Goal: Information Seeking & Learning: Learn about a topic

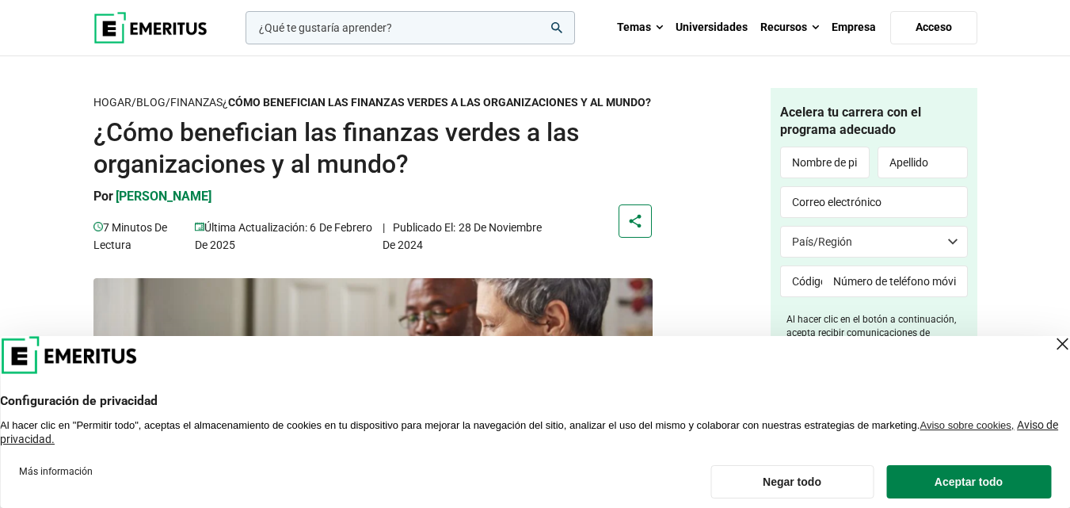
click at [1051, 351] on div "Cerrar capa" at bounding box center [1062, 344] width 22 height 22
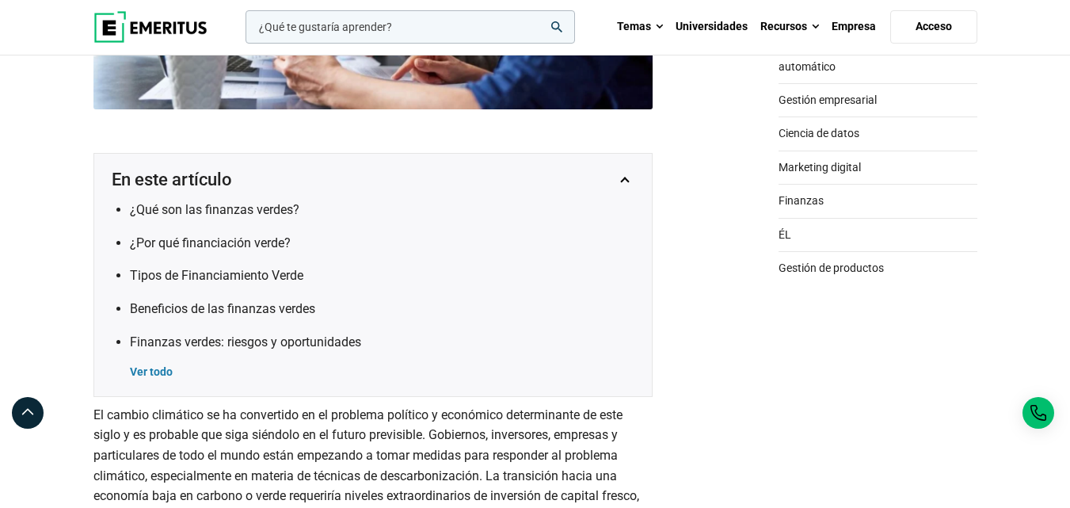
scroll to position [475, 0]
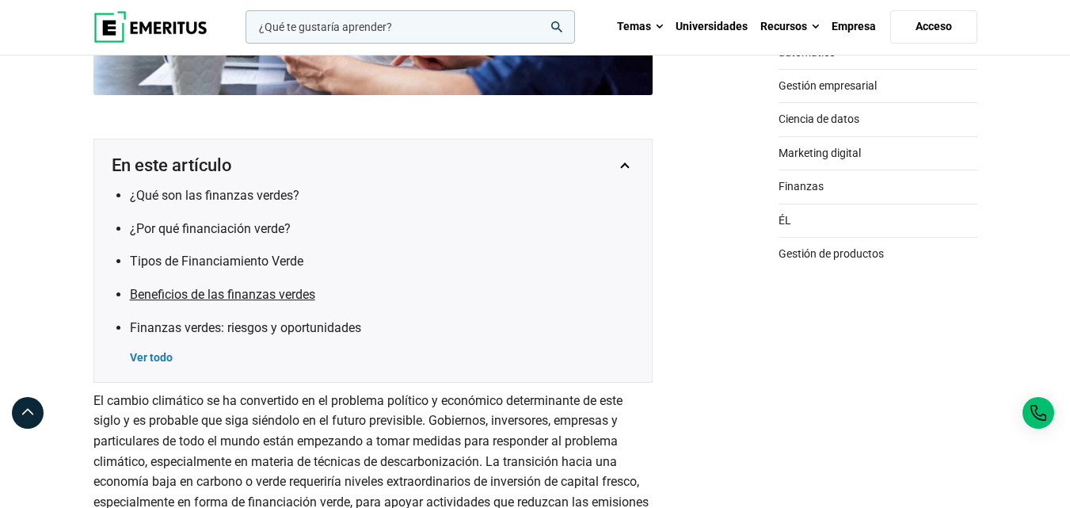
click at [310, 302] on font "Beneficios de las finanzas verdes" at bounding box center [222, 294] width 185 height 15
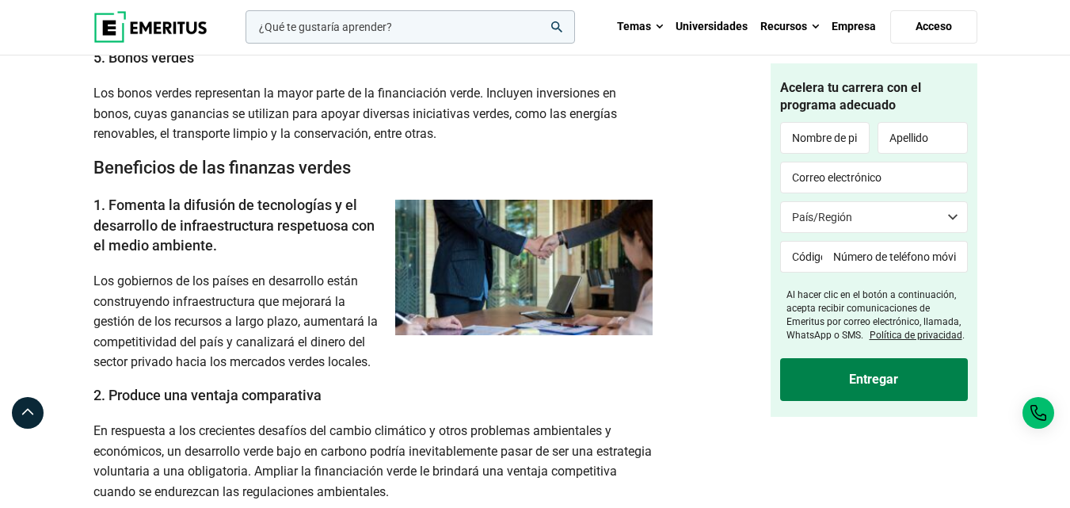
scroll to position [2478, 0]
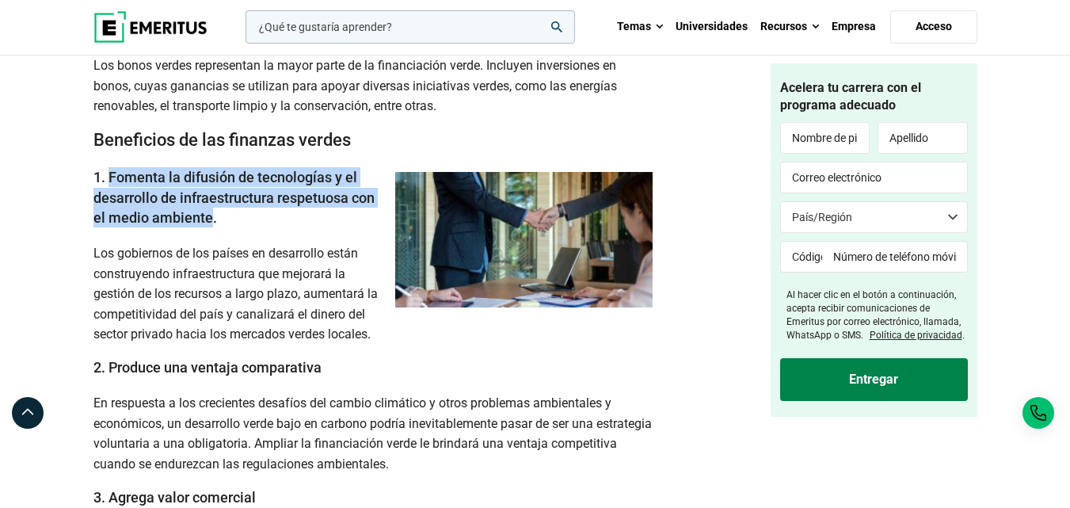
copy font "Fomenta la difusión de tecnologías y el desarrollo de infraestructura respetuos…"
drag, startPoint x: 112, startPoint y: 188, endPoint x: 211, endPoint y: 224, distance: 105.5
click at [211, 224] on font "1. Fomenta la difusión de tecnologías y el desarrollo de infraestructura respet…" at bounding box center [233, 197] width 281 height 56
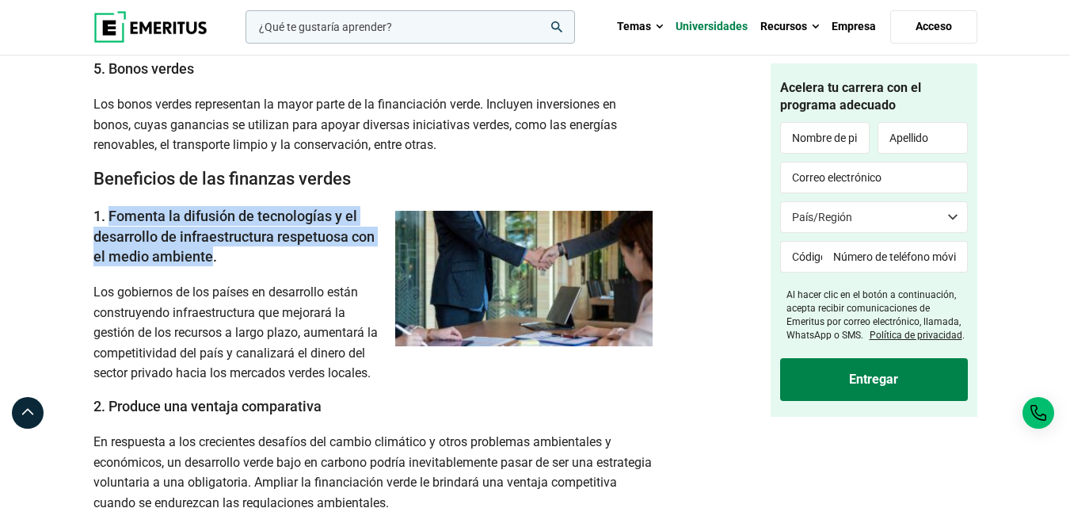
scroll to position [2440, 0]
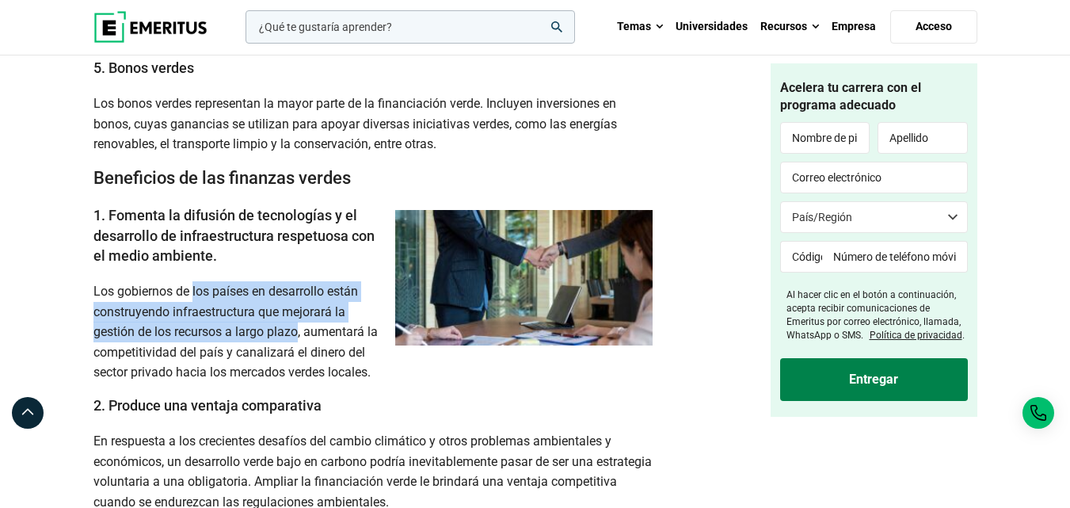
drag, startPoint x: 193, startPoint y: 304, endPoint x: 299, endPoint y: 340, distance: 112.7
click at [299, 340] on font "Los gobiernos de los países en desarrollo están construyendo infraestructura qu…" at bounding box center [235, 332] width 284 height 96
copy font "los países en desarrollo están construyendo infraestructura que mejorará la ges…"
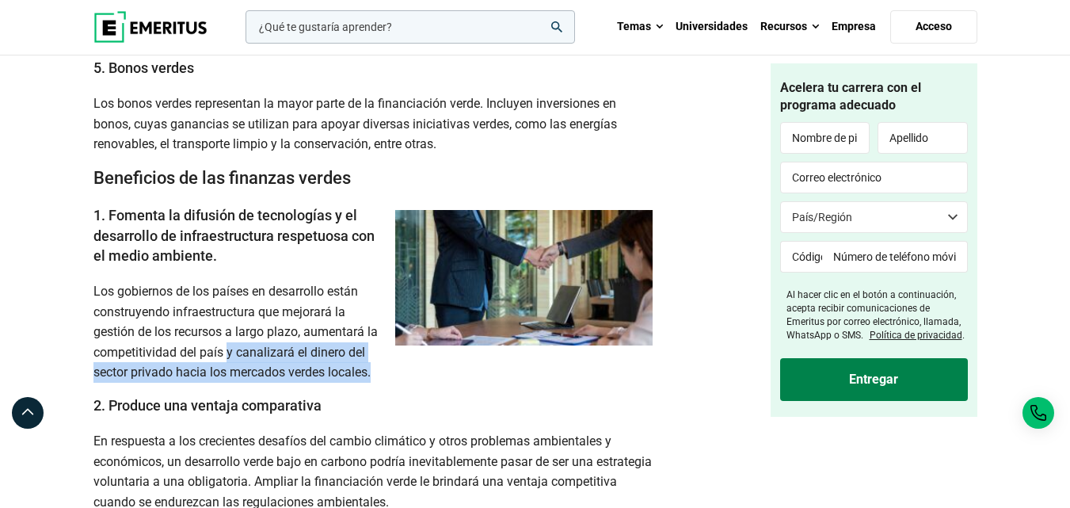
drag, startPoint x: 240, startPoint y: 369, endPoint x: 376, endPoint y: 391, distance: 137.3
click at [376, 383] on p "Los gobiernos de los países en desarrollo están construyendo infraestructura qu…" at bounding box center [372, 331] width 559 height 101
copy font "y canalizará el dinero del sector privado hacia los mercados verdes locales."
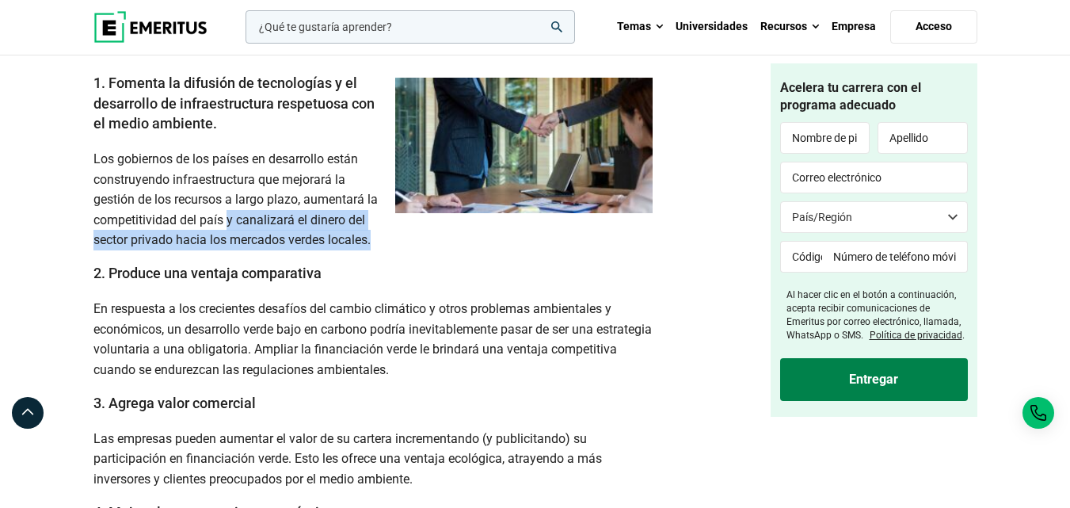
scroll to position [2678, 0]
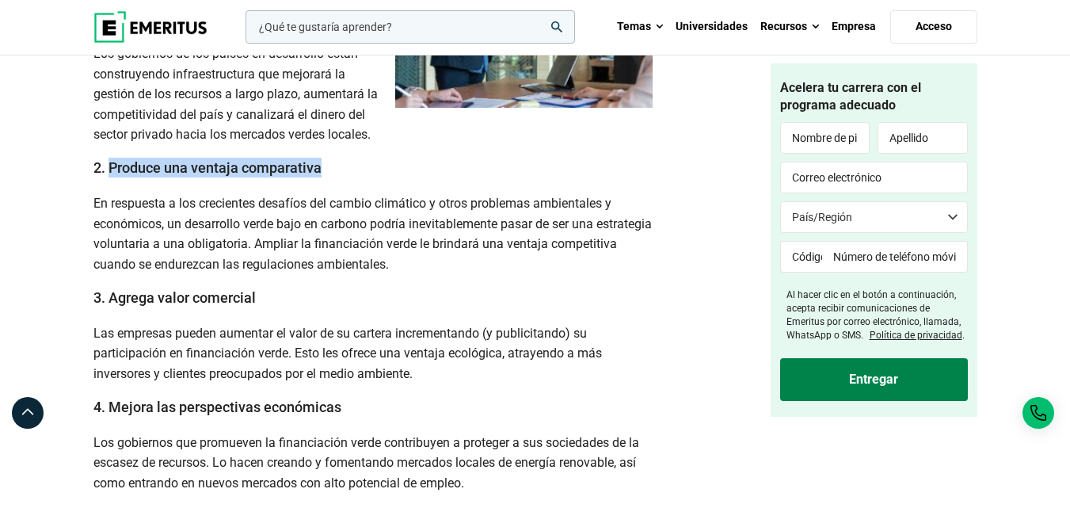
drag, startPoint x: 322, startPoint y: 183, endPoint x: 110, endPoint y: 177, distance: 211.6
click at [110, 177] on h3 "2. Produce una ventaja comparativa" at bounding box center [372, 168] width 559 height 20
copy font "Produce una ventaja comparativa"
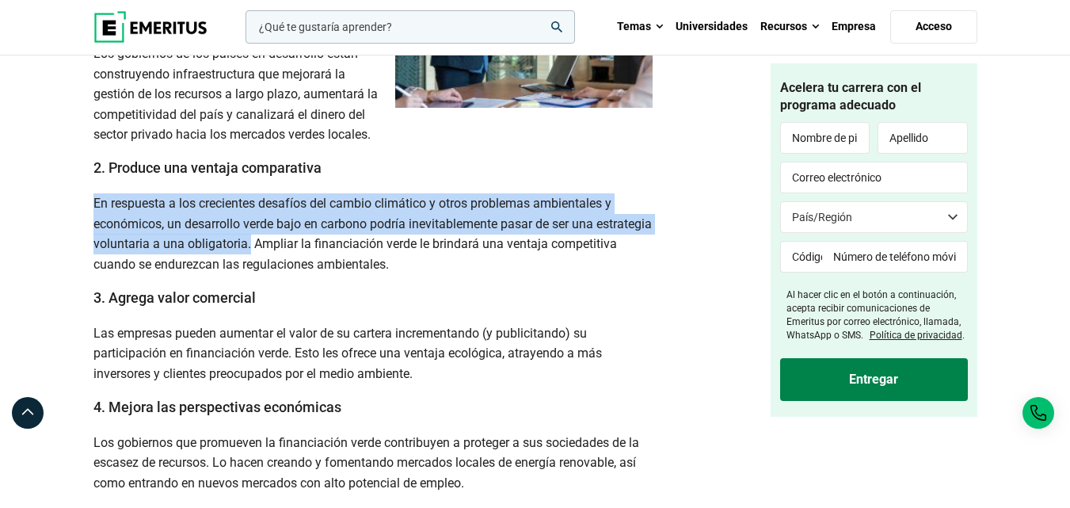
drag, startPoint x: 105, startPoint y: 218, endPoint x: 307, endPoint y: 261, distance: 206.5
copy font "En respuesta a los crecientes desafíos del cambio climático y otros problemas a…"
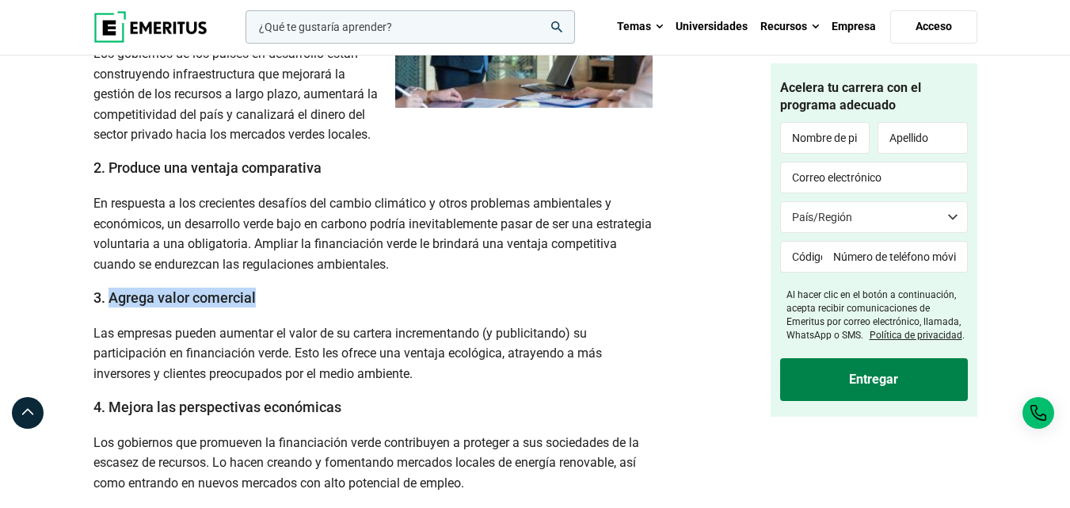
drag, startPoint x: 266, startPoint y: 311, endPoint x: 110, endPoint y: 314, distance: 156.1
click at [110, 307] on h3 "3. Agrega valor comercial" at bounding box center [372, 298] width 559 height 20
copy font "Agrega valor comercial"
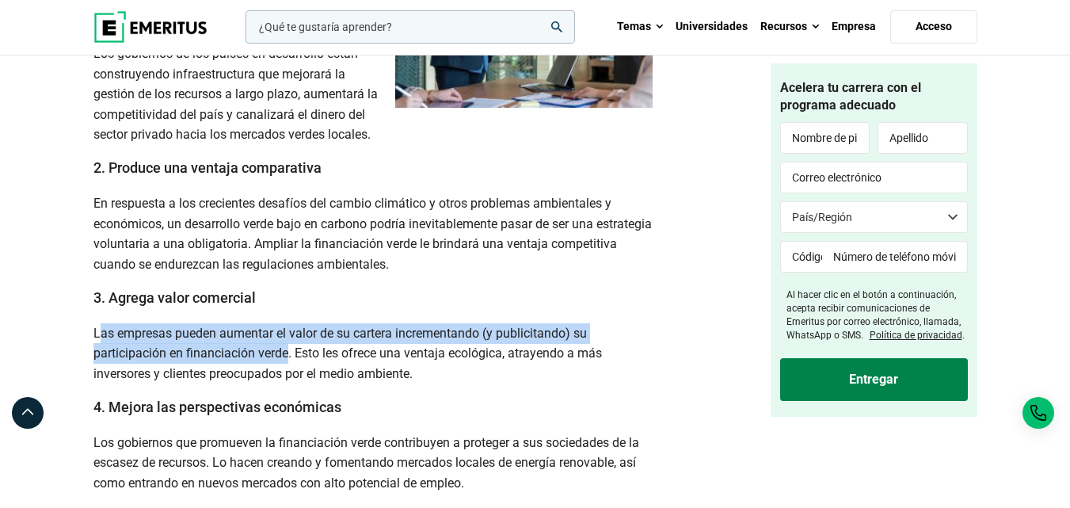
copy font "as empresas pueden aumentar el valor de su cartera incrementando (y publicitand…"
drag, startPoint x: 99, startPoint y: 347, endPoint x: 291, endPoint y: 364, distance: 192.4
click at [291, 364] on font "Las empresas pueden aumentar el valor de su cartera incrementando (y publicitan…" at bounding box center [347, 353] width 509 height 55
copy font "as empresas pueden aumentar el valor de su cartera incrementando (y publicitand…"
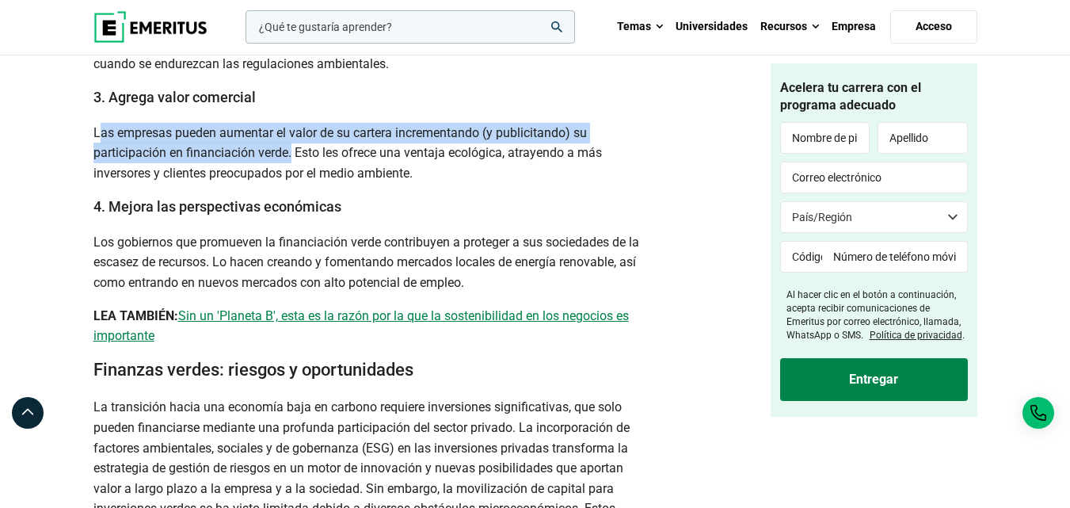
scroll to position [2915, 0]
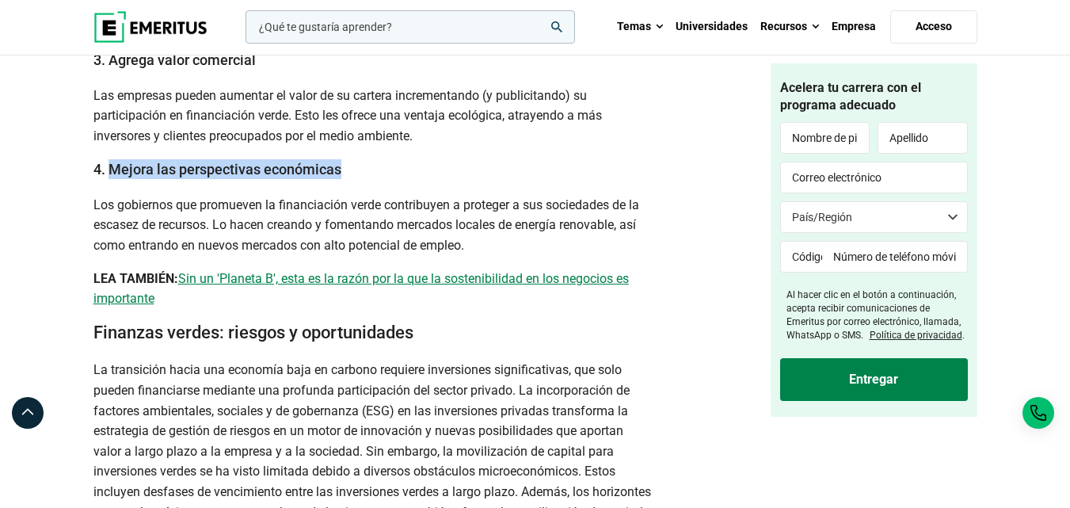
drag, startPoint x: 109, startPoint y: 184, endPoint x: 351, endPoint y: 189, distance: 241.7
click at [351, 179] on h3 "4. Mejora las perspectivas económicas" at bounding box center [372, 169] width 559 height 20
copy font "Mejora las perspectivas económicas"
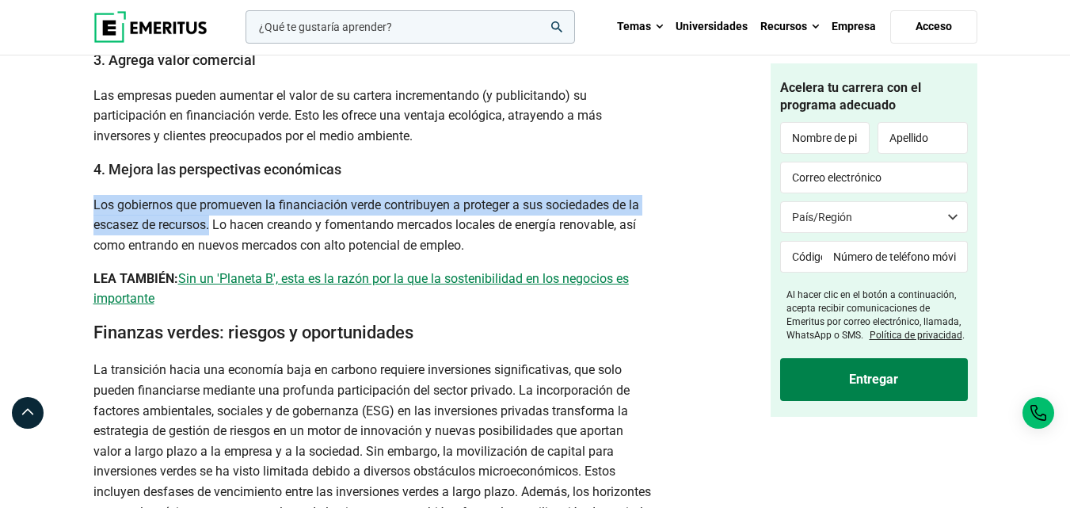
drag, startPoint x: 93, startPoint y: 218, endPoint x: 211, endPoint y: 241, distance: 120.3
click at [211, 241] on font "Los gobiernos que promueven la financiación verde contribuyen a proteger a sus …" at bounding box center [366, 224] width 546 height 55
copy font "Los gobiernos que promueven la financiación verde contribuyen a proteger a sus …"
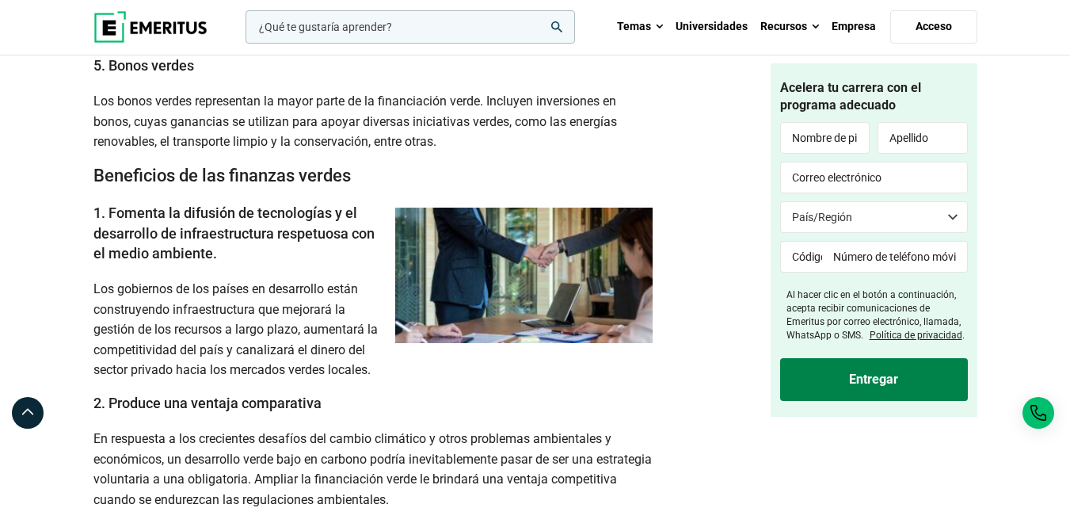
scroll to position [2440, 0]
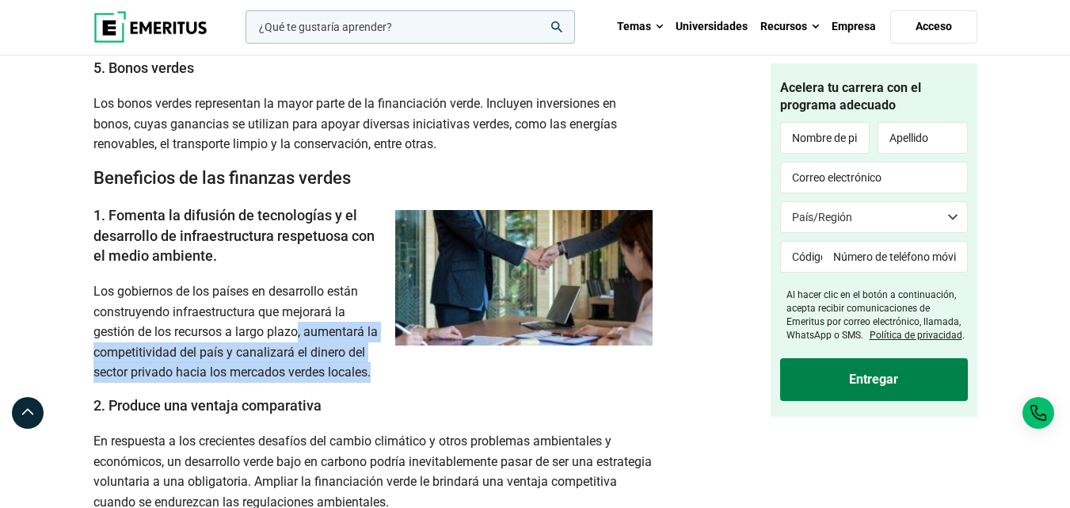
drag, startPoint x: 299, startPoint y: 345, endPoint x: 380, endPoint y: 386, distance: 90.3
click at [381, 383] on p "Los gobiernos de los países en desarrollo están construyendo infraestructura qu…" at bounding box center [372, 331] width 559 height 101
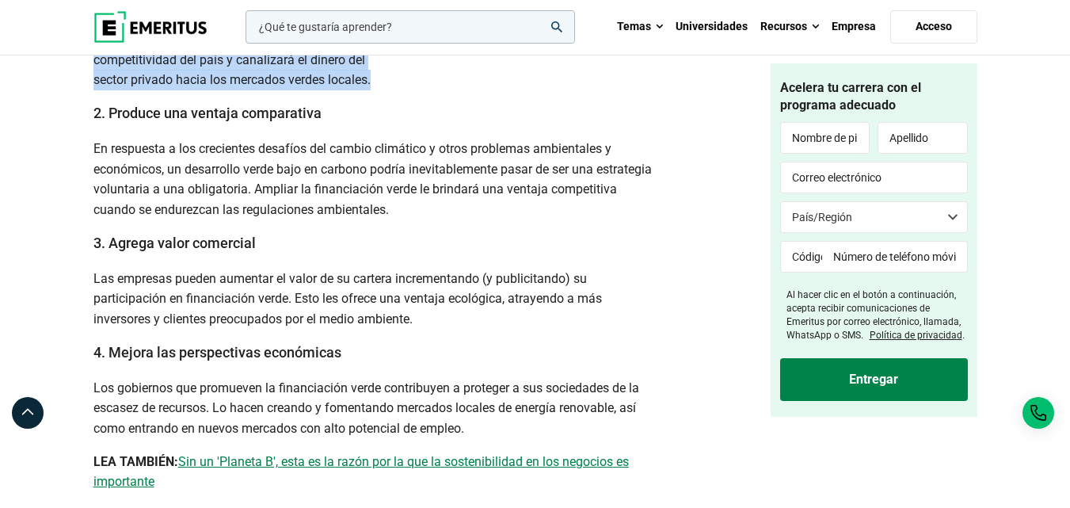
scroll to position [2757, 0]
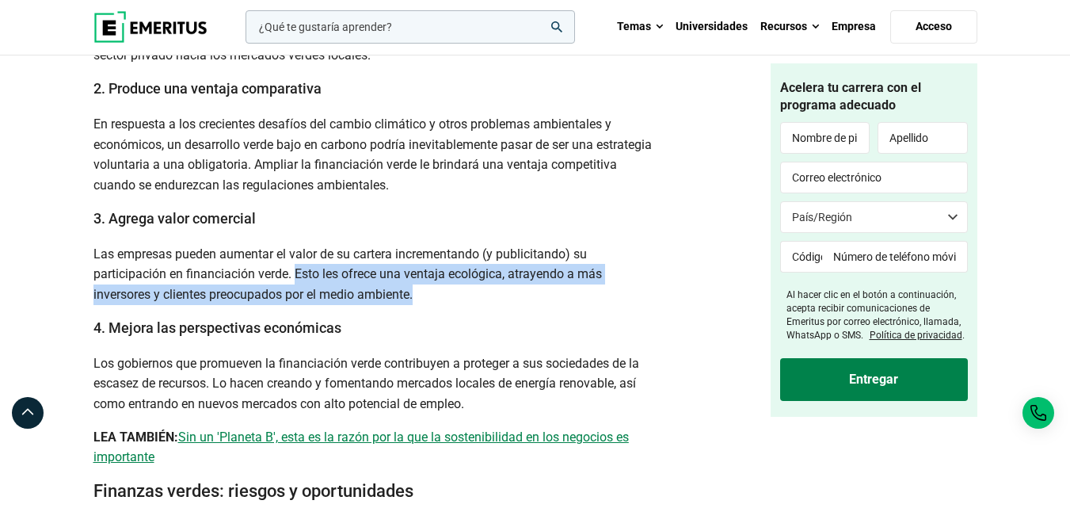
drag, startPoint x: 298, startPoint y: 284, endPoint x: 434, endPoint y: 311, distance: 138.7
click at [434, 305] on p "Las empresas pueden aumentar el valor de su cartera incrementando (y publicitan…" at bounding box center [372, 274] width 559 height 61
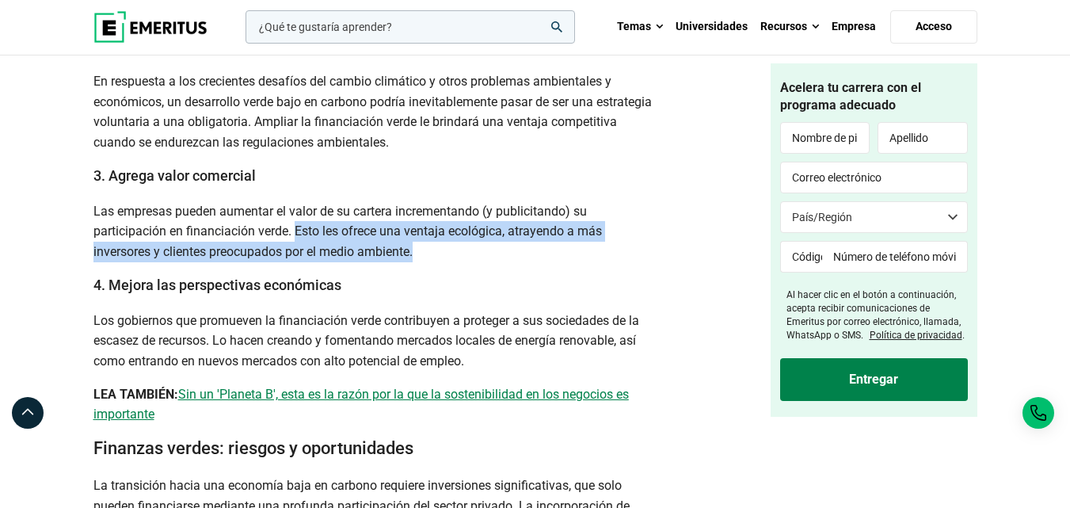
scroll to position [2915, 0]
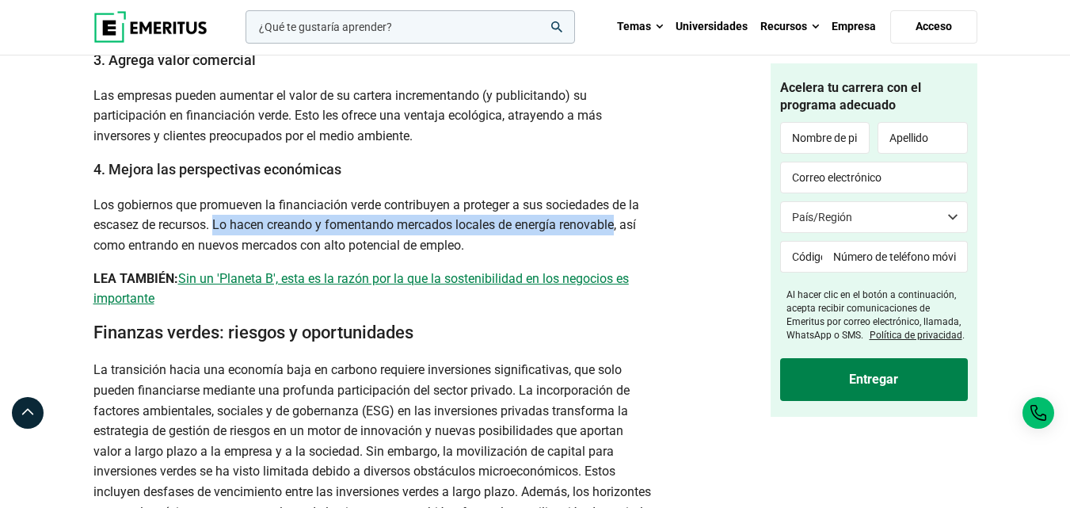
drag, startPoint x: 218, startPoint y: 236, endPoint x: 618, endPoint y: 247, distance: 400.2
click at [618, 247] on p "Los gobiernos que promueven la financiación verde contribuyen a proteger a sus …" at bounding box center [372, 225] width 559 height 61
